Goal: Information Seeking & Learning: Check status

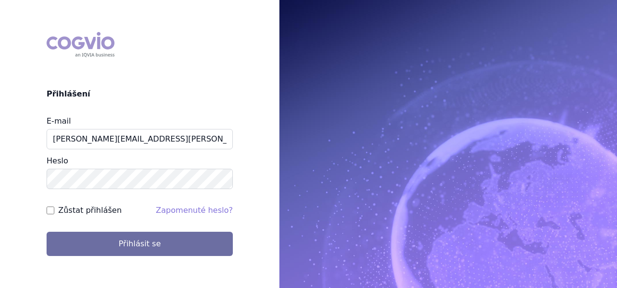
type input "[PERSON_NAME][EMAIL_ADDRESS][PERSON_NAME][DOMAIN_NAME]"
click at [47, 232] on button "Přihlásit se" at bounding box center [140, 244] width 186 height 24
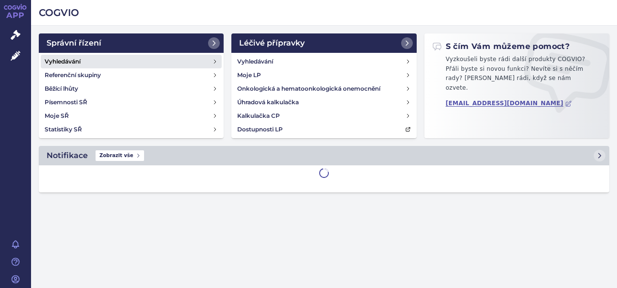
click at [87, 66] on link "Vyhledávání" at bounding box center [131, 62] width 181 height 14
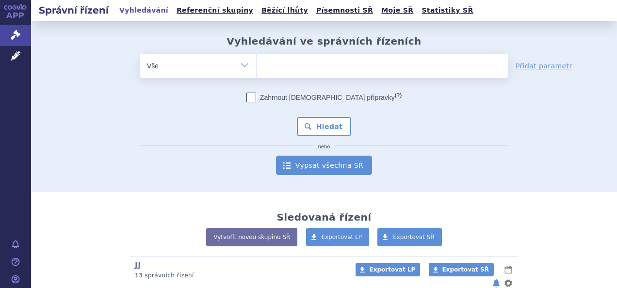
click at [328, 164] on link "Vypsat všechna SŘ" at bounding box center [324, 165] width 96 height 19
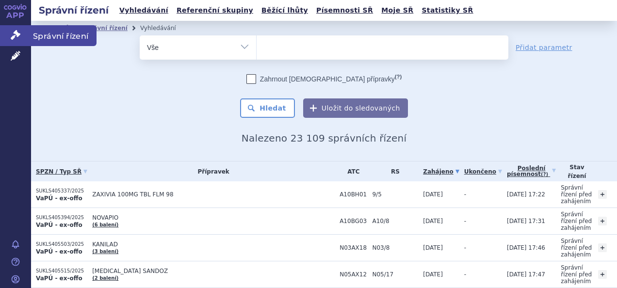
click at [16, 33] on icon at bounding box center [16, 35] width 10 height 10
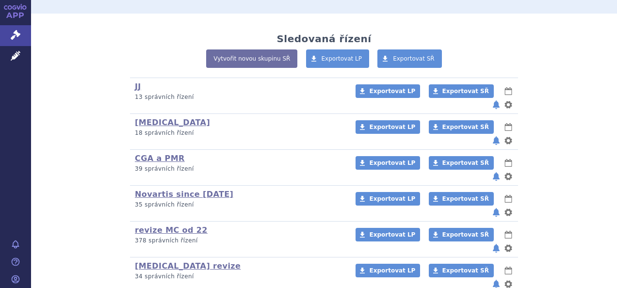
scroll to position [194, 0]
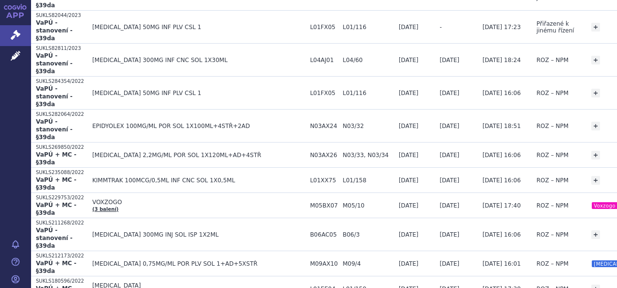
scroll to position [1543, 0]
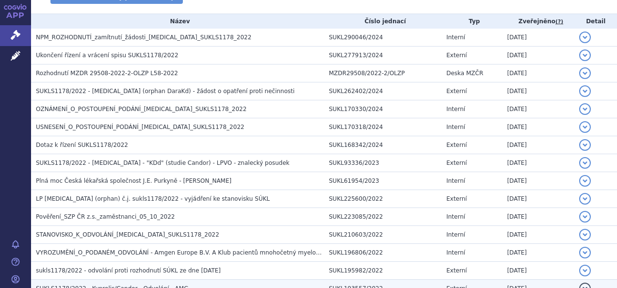
scroll to position [204, 0]
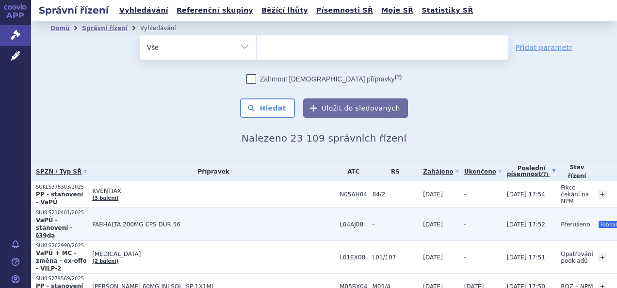
click at [134, 216] on td "FABHALTA 200MG CPS DUR 56" at bounding box center [210, 224] width 247 height 33
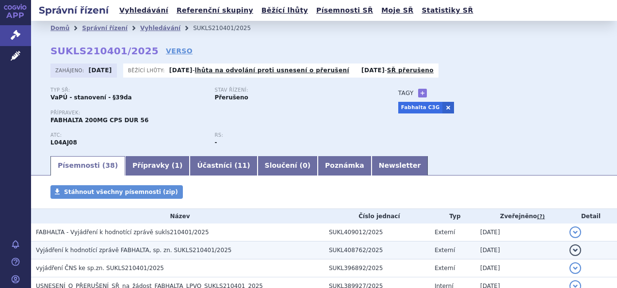
scroll to position [49, 0]
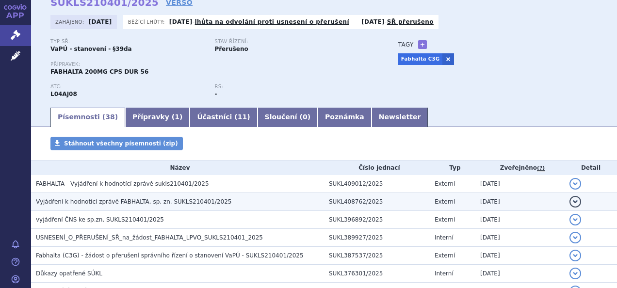
click at [161, 205] on span "Vyjádření k hodnotící zprávě FABHALTA, sp. zn. SUKLS210401/2025" at bounding box center [133, 201] width 195 height 7
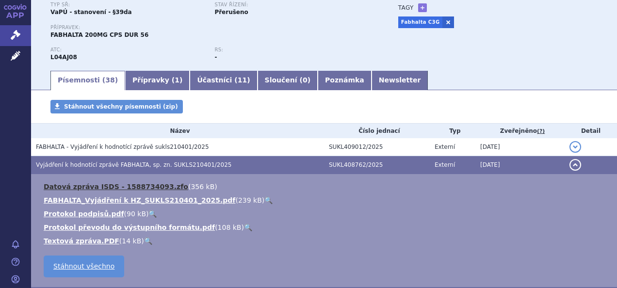
scroll to position [146, 0]
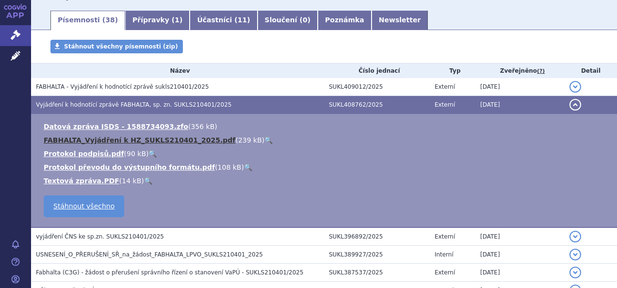
click at [135, 140] on link "FABHALTA_Vyjádření k HZ_SUKLS210401_2025.pdf" at bounding box center [140, 140] width 192 height 8
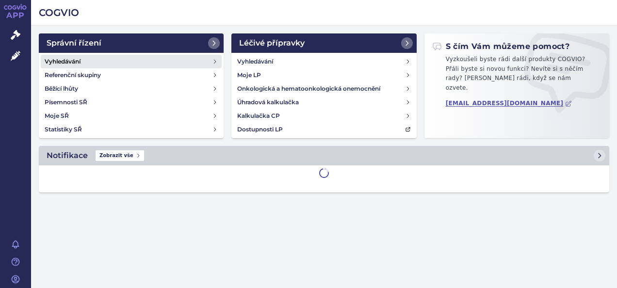
click at [77, 59] on h4 "Vyhledávání" at bounding box center [63, 62] width 36 height 10
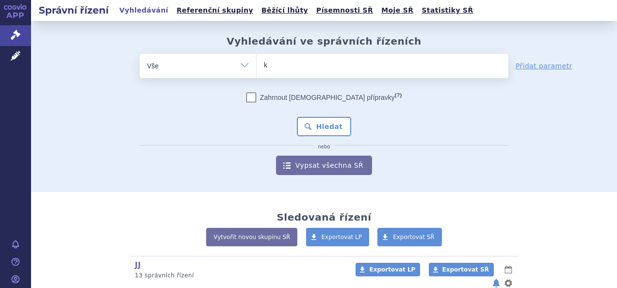
type input "ke"
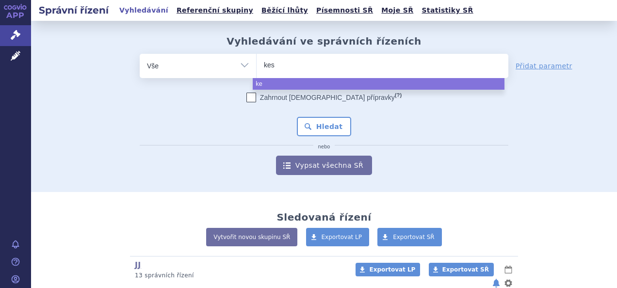
type input "kesi"
type input "kesimt"
type input "kesimp"
type input "[MEDICAL_DATA]"
select select "[MEDICAL_DATA]"
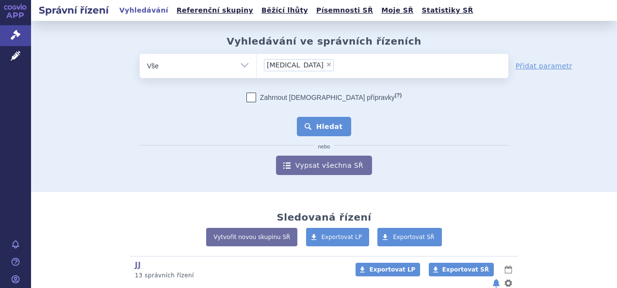
click at [326, 121] on button "Hledat" at bounding box center [324, 126] width 55 height 19
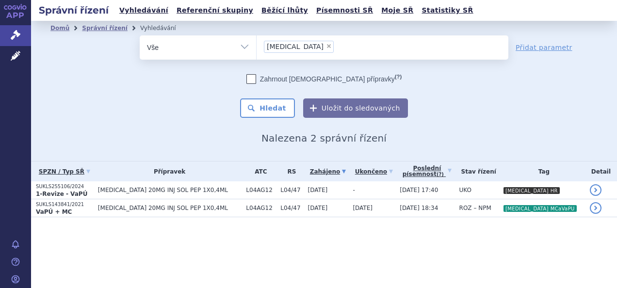
click at [337, 188] on td "[DATE]" at bounding box center [325, 190] width 45 height 18
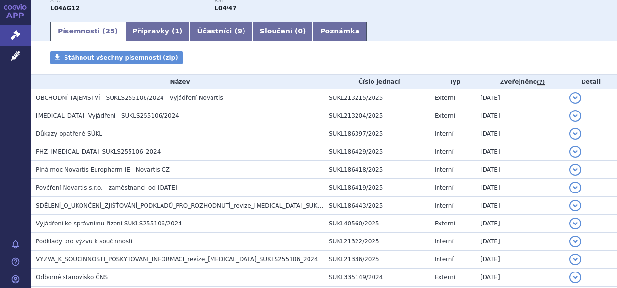
scroll to position [99, 0]
